Goal: Task Accomplishment & Management: Manage account settings

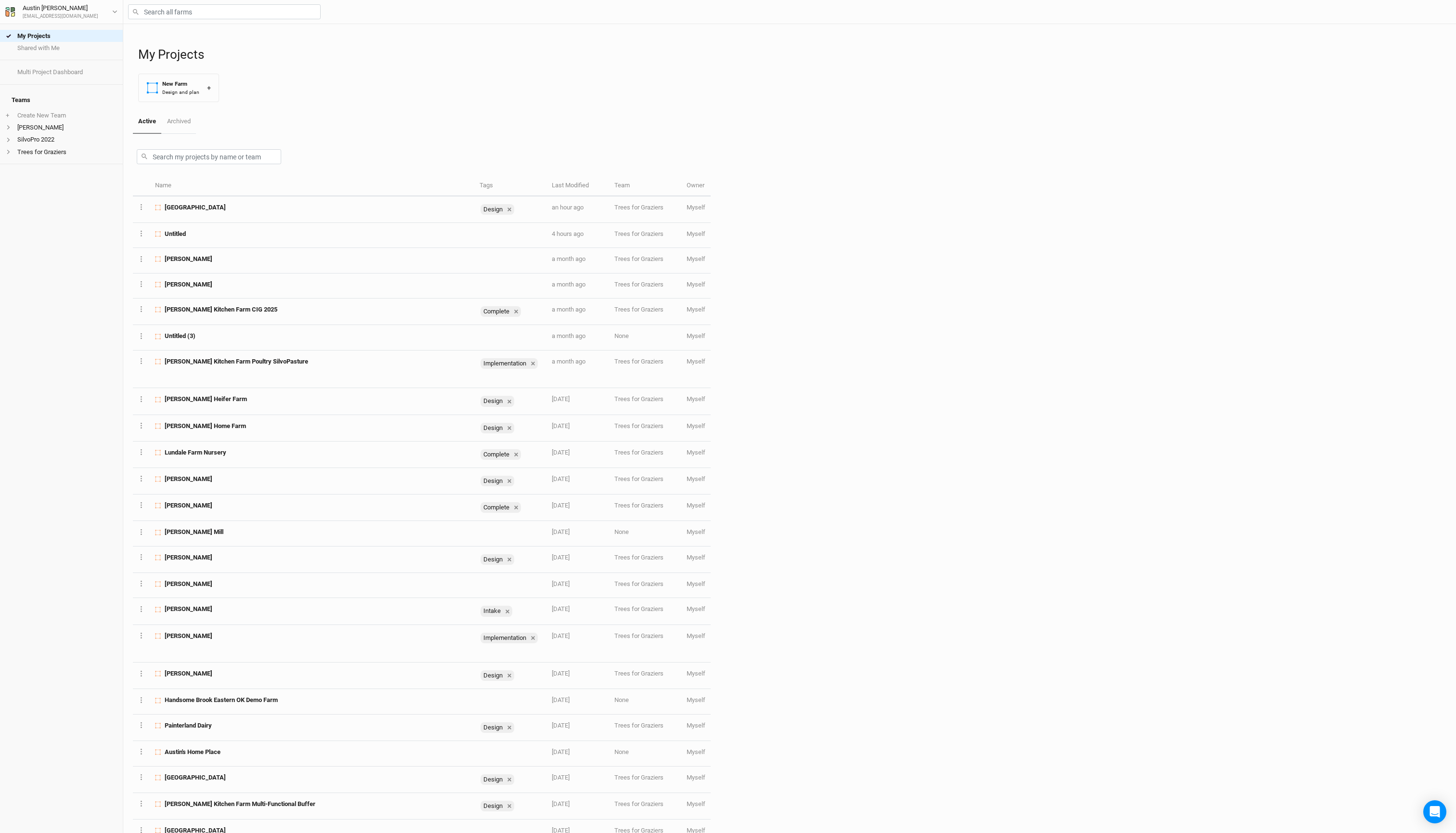
scroll to position [784, 0]
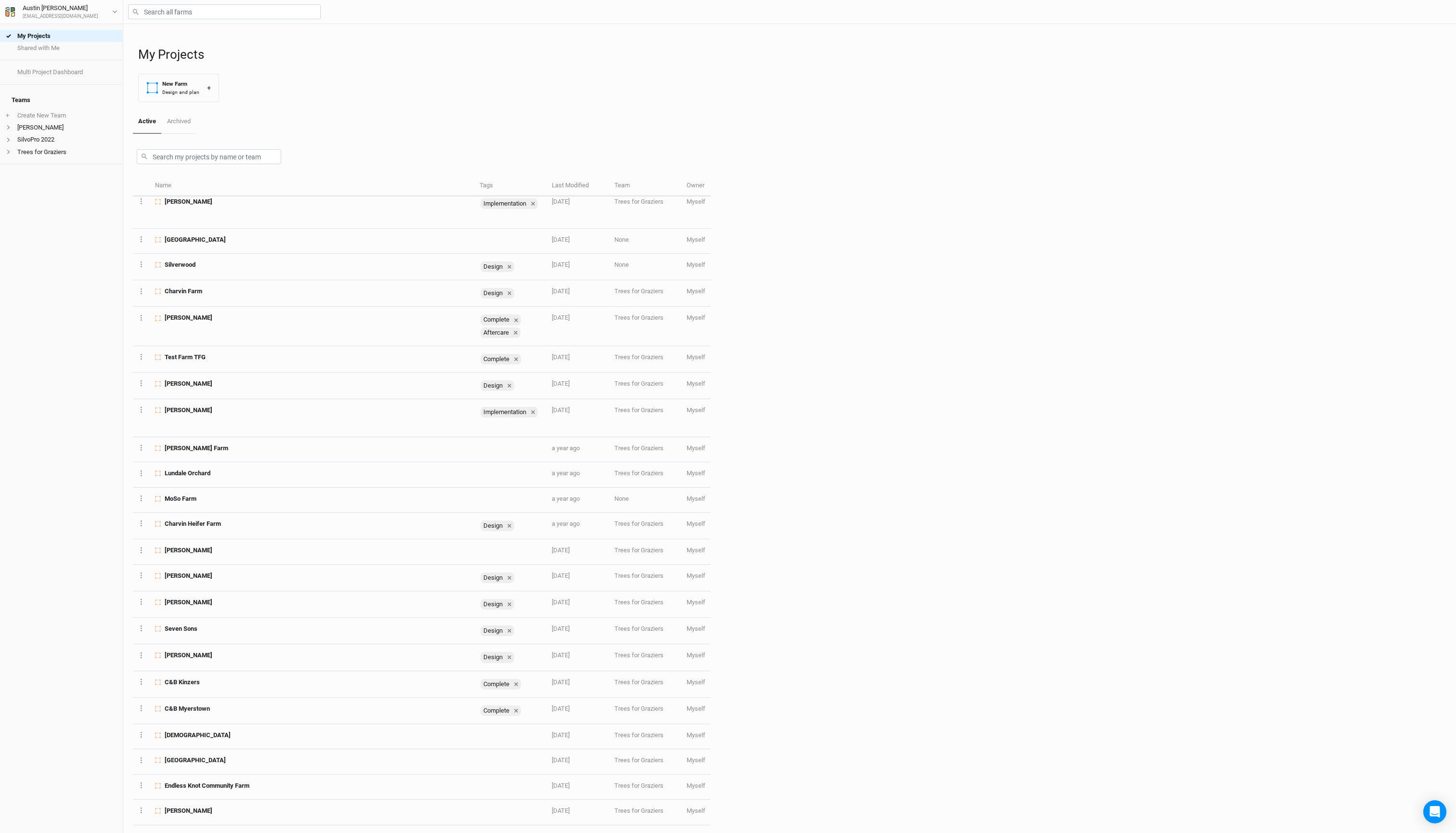
click at [67, 164] on div "Teams + Create New Team [PERSON_NAME] SilvoPro 2022 Trees for Graziers" at bounding box center [61, 124] width 123 height 79
click at [67, 158] on li "Trees for Graziers" at bounding box center [61, 152] width 123 height 12
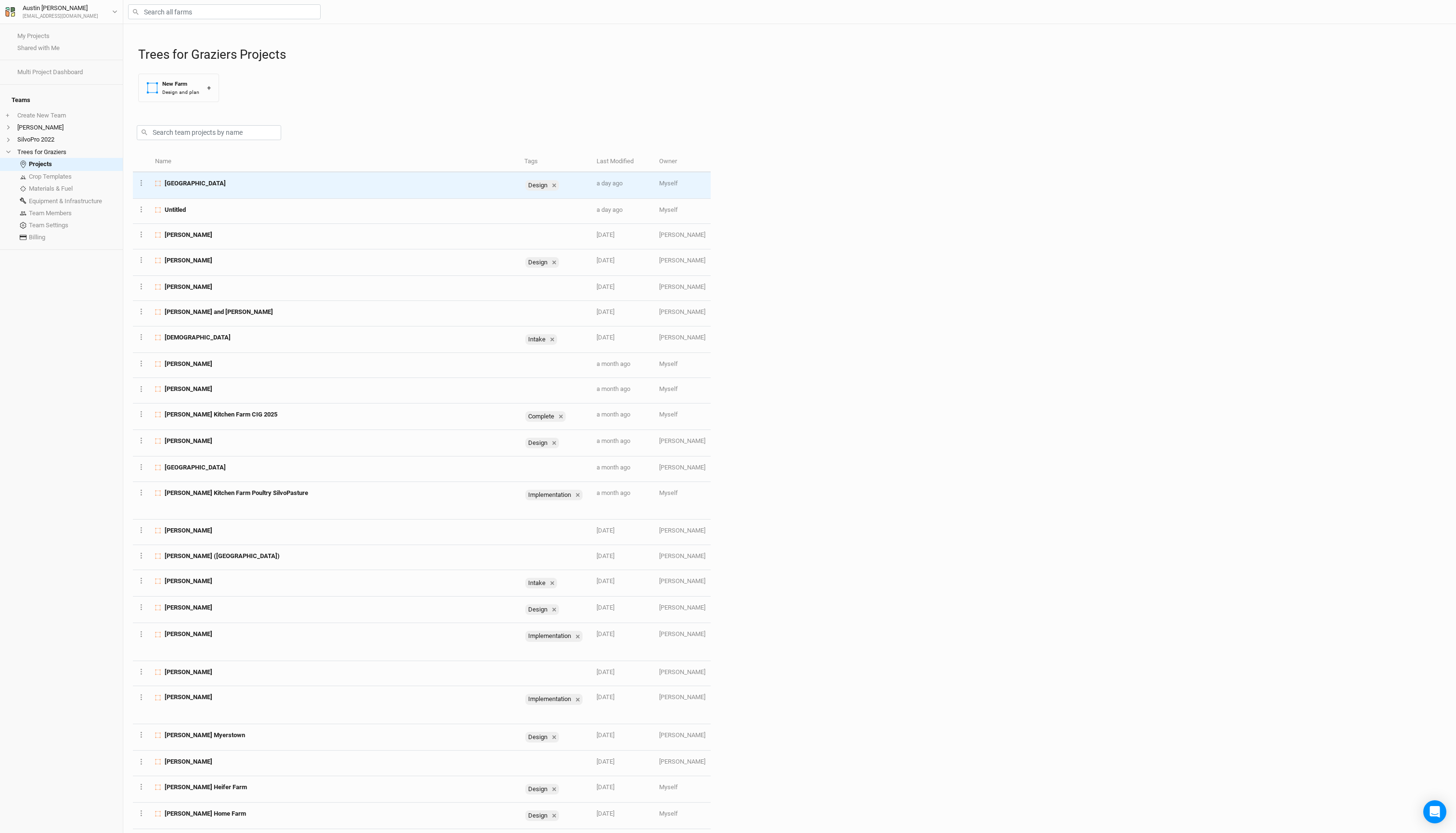
click at [226, 188] on span "[GEOGRAPHIC_DATA]" at bounding box center [195, 183] width 61 height 9
click at [235, 210] on div "My Projects Shared with Me Multi Project Dashboard Teams + Create New Team [PER…" at bounding box center [728, 416] width 1456 height 833
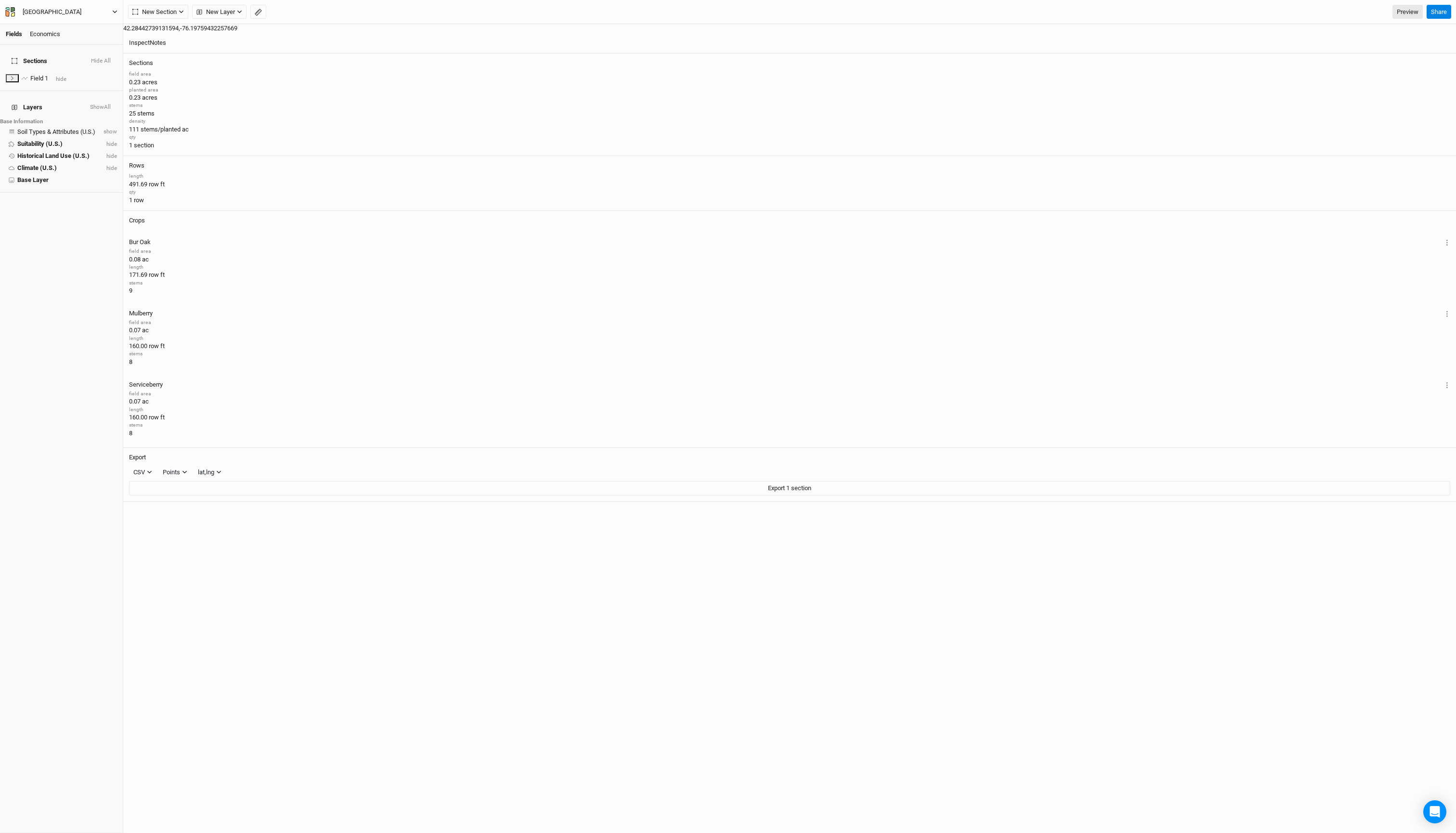
click at [112, 13] on icon "button" at bounding box center [115, 12] width 5 height 5
click at [99, 47] on button "Project Settings" at bounding box center [61, 42] width 76 height 13
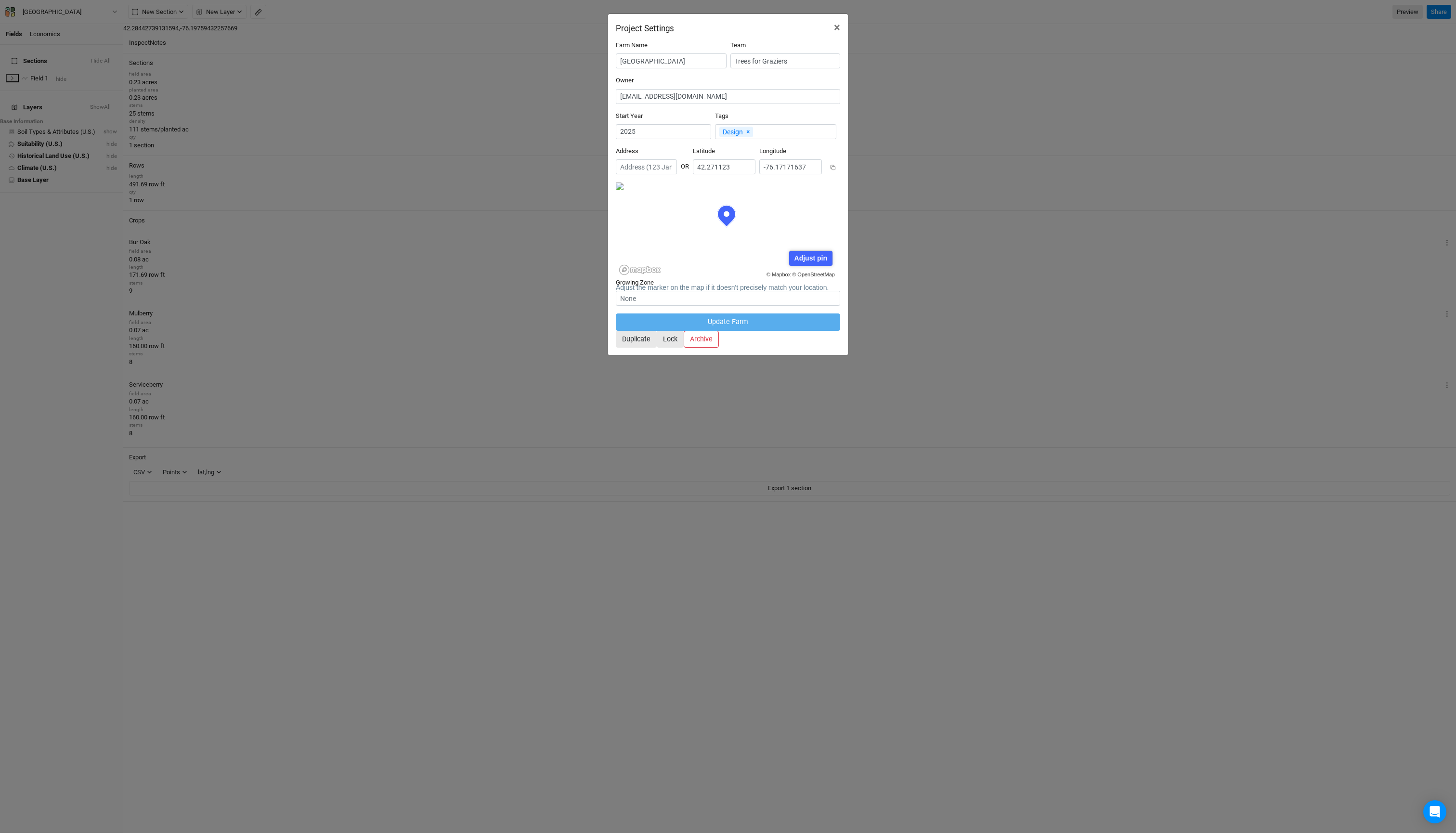
scroll to position [48, 111]
click at [677, 174] on input "text" at bounding box center [647, 167] width 61 height 15
click at [755, 174] on input "42.271123" at bounding box center [724, 167] width 63 height 15
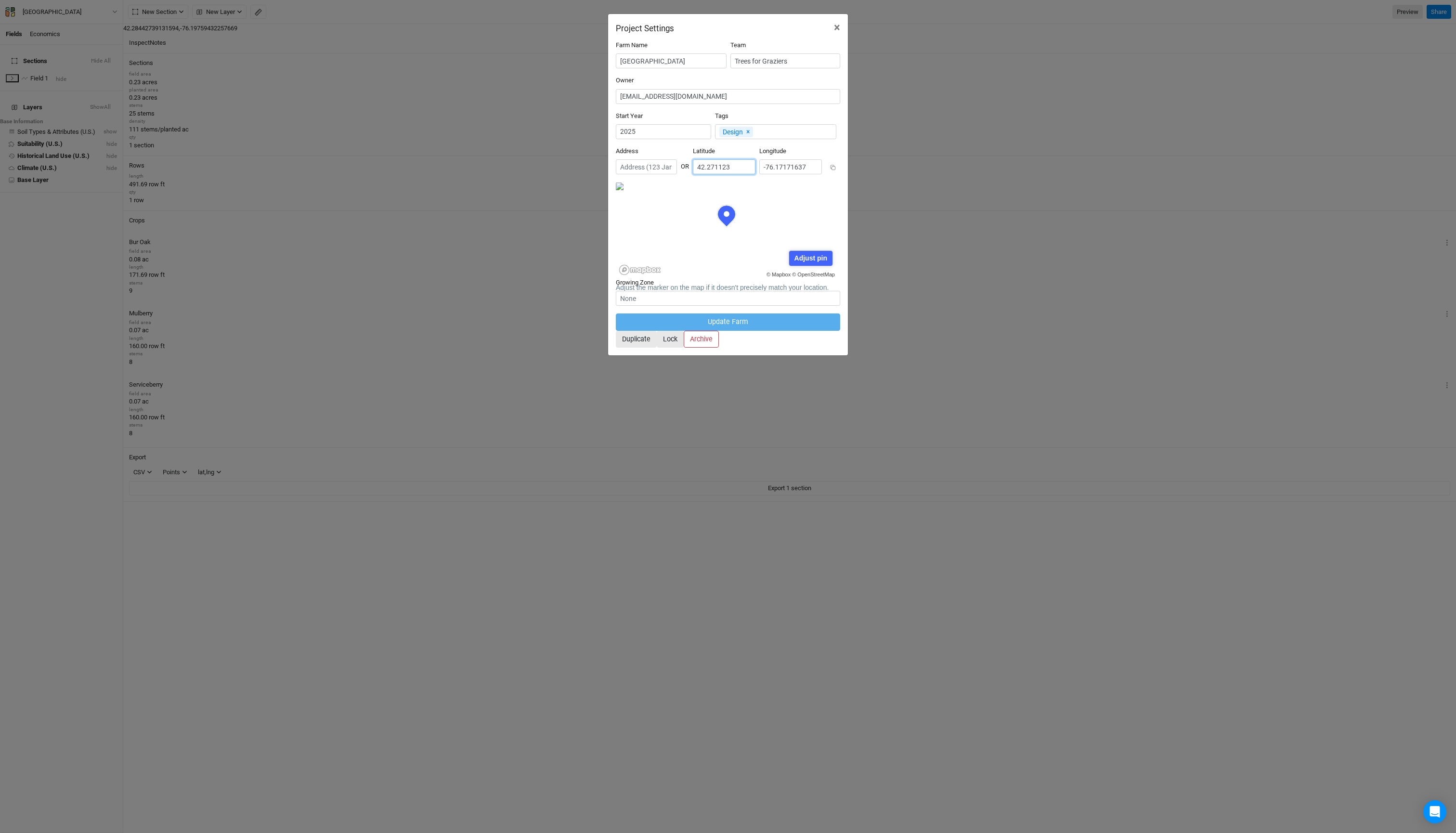
click at [755, 174] on input "42.271123" at bounding box center [724, 167] width 63 height 15
click at [807, 174] on input "-76.17171637" at bounding box center [791, 167] width 63 height 15
click at [837, 28] on span "×" at bounding box center [837, 27] width 6 height 13
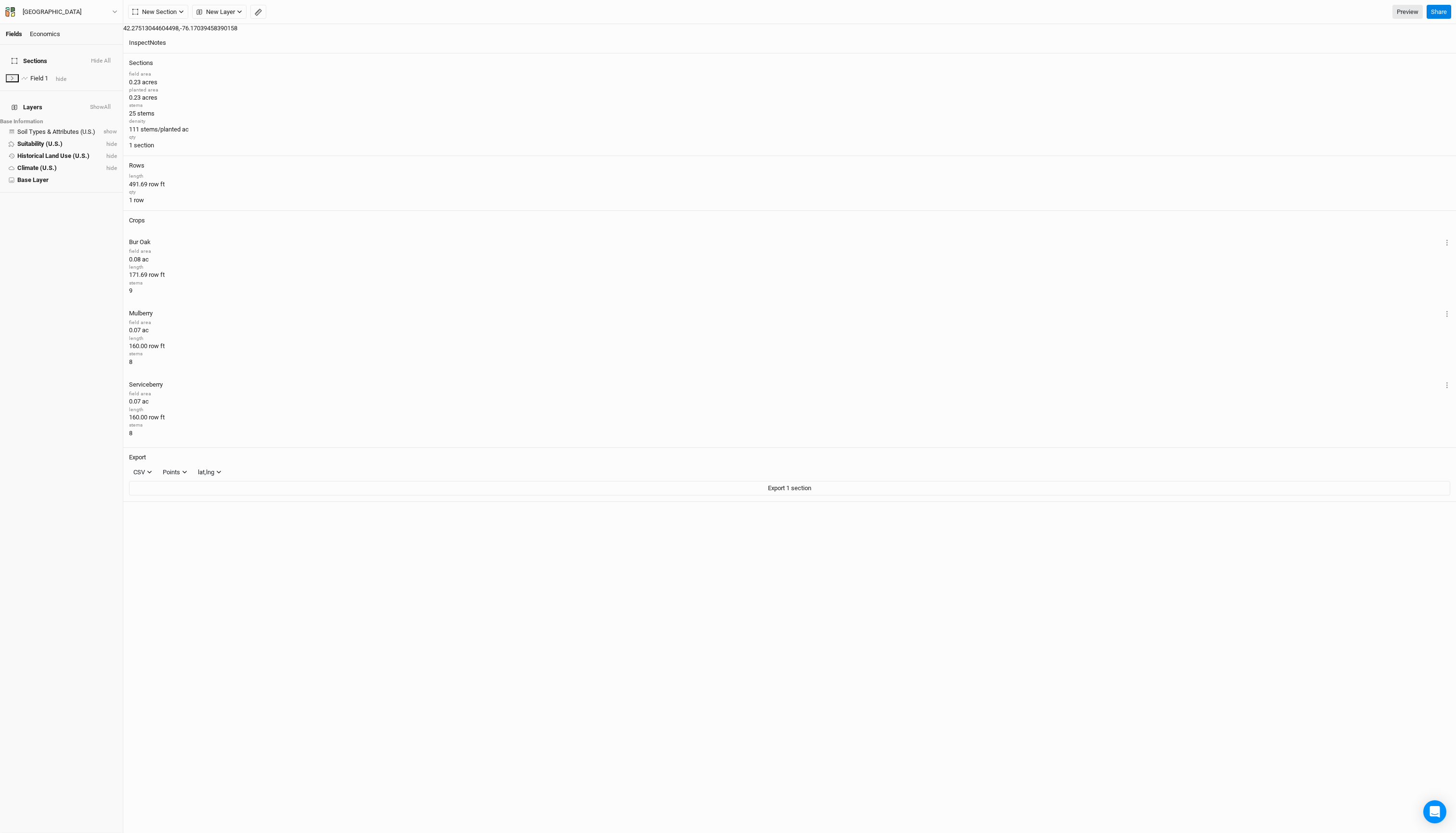
click at [794, 0] on html "Fields Economics Sections Hide All Field 1 hide Layers Show All Base Informatio…" at bounding box center [728, 416] width 1456 height 833
click at [199, 21] on div "New Section Grid Line Keyline Beta Upload New Layer Custom Boundaries Headlands…" at bounding box center [790, 12] width 1333 height 24
click at [184, 12] on icon "button" at bounding box center [181, 12] width 4 height 3
click at [235, 8] on span "New Layer" at bounding box center [215, 12] width 39 height 10
click at [251, 94] on button "Field Boundaries" at bounding box center [254, 94] width 89 height 15
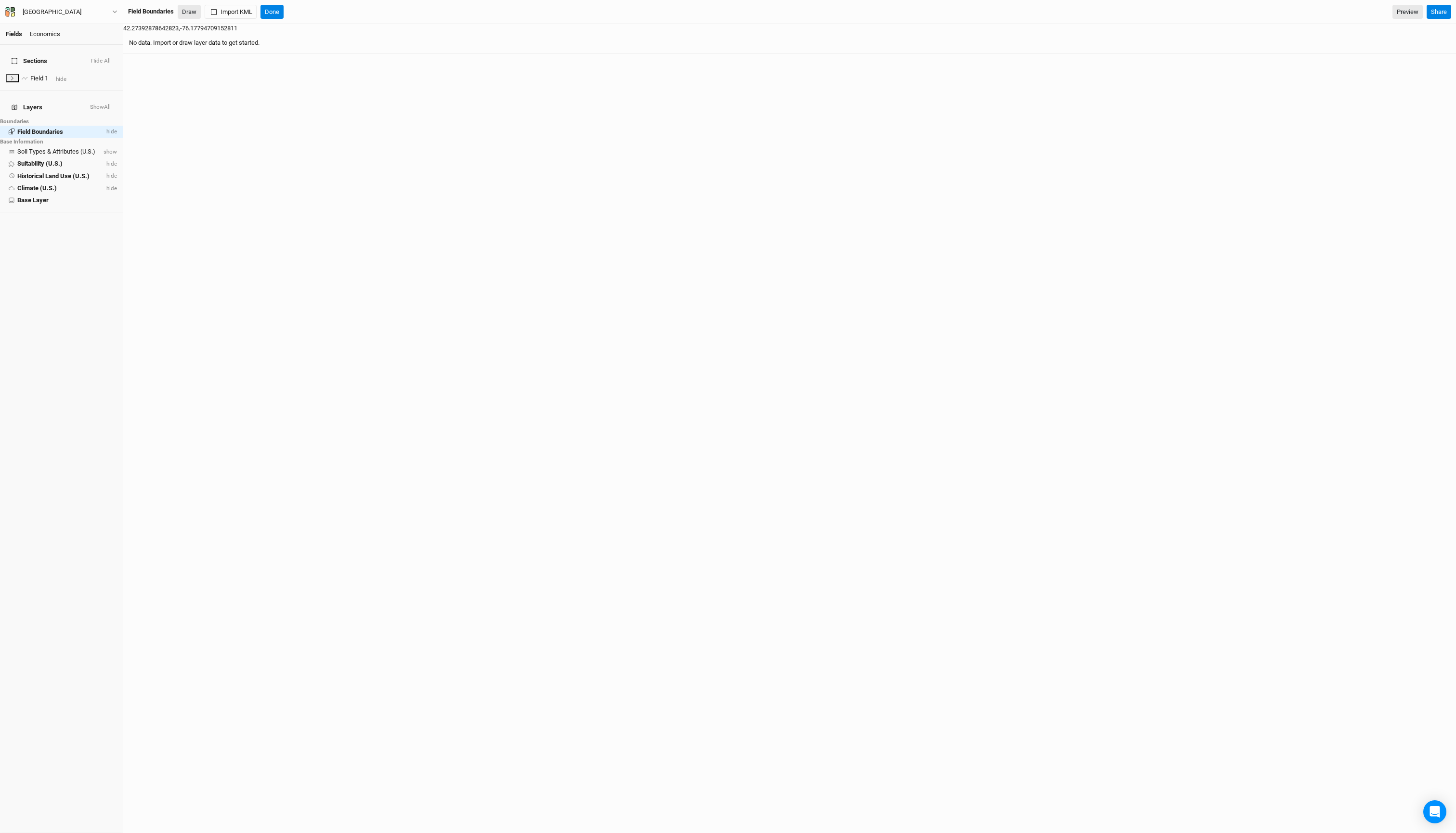
click at [201, 12] on button "Draw" at bounding box center [189, 12] width 23 height 14
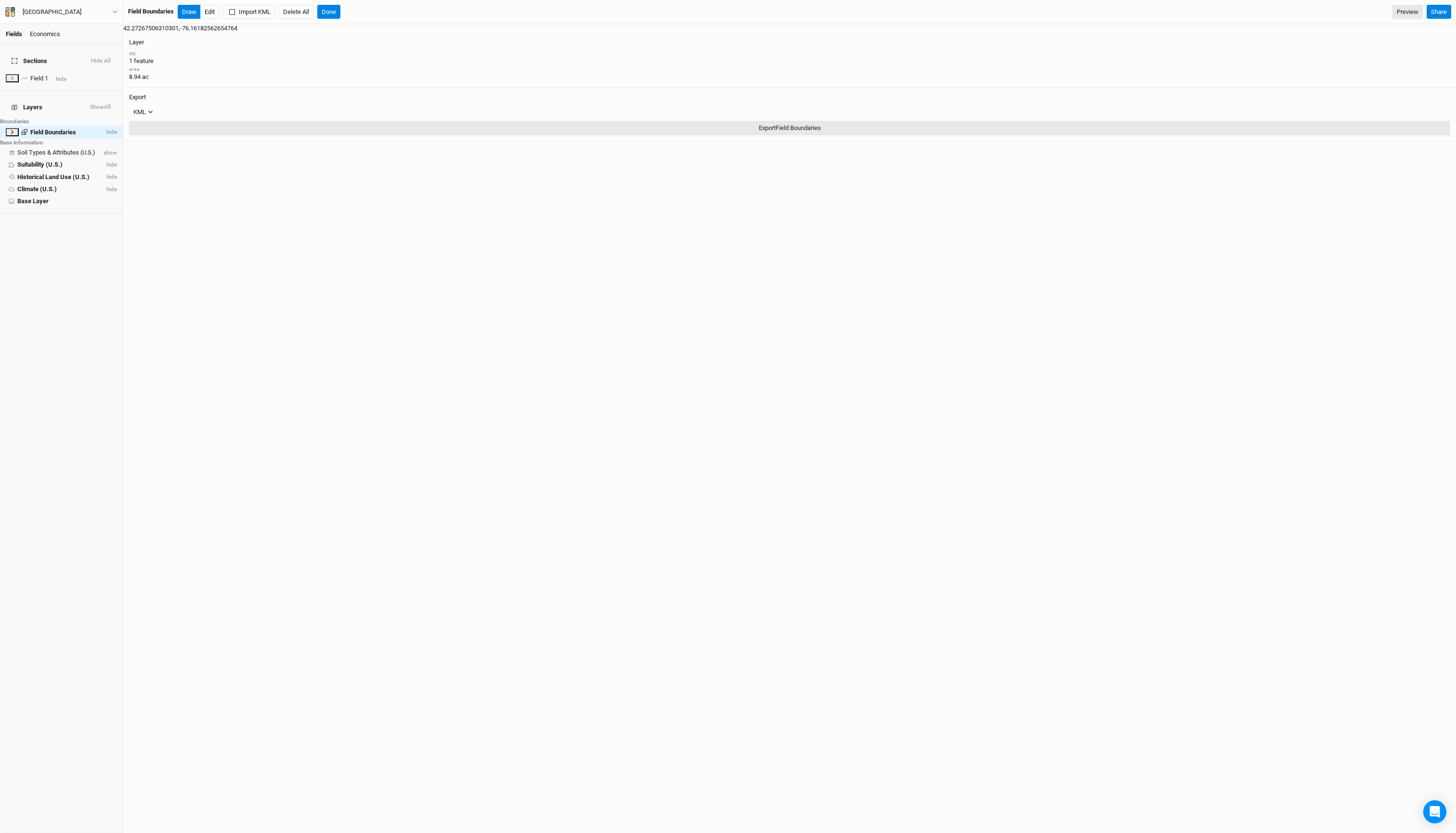
click at [1370, 125] on button "Export Field Boundaries" at bounding box center [790, 128] width 1321 height 14
